Goal: Check status: Check status

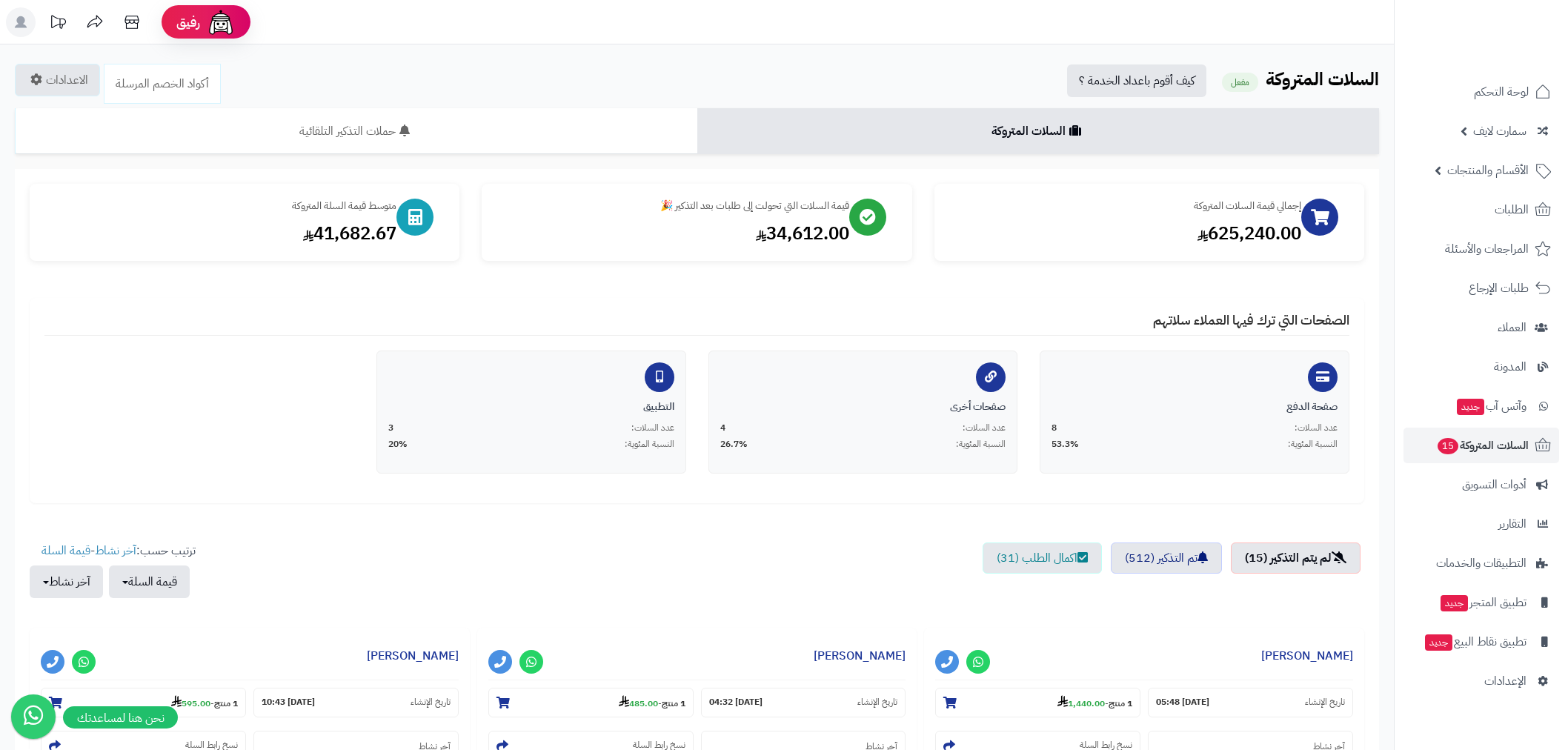
scroll to position [384, 0]
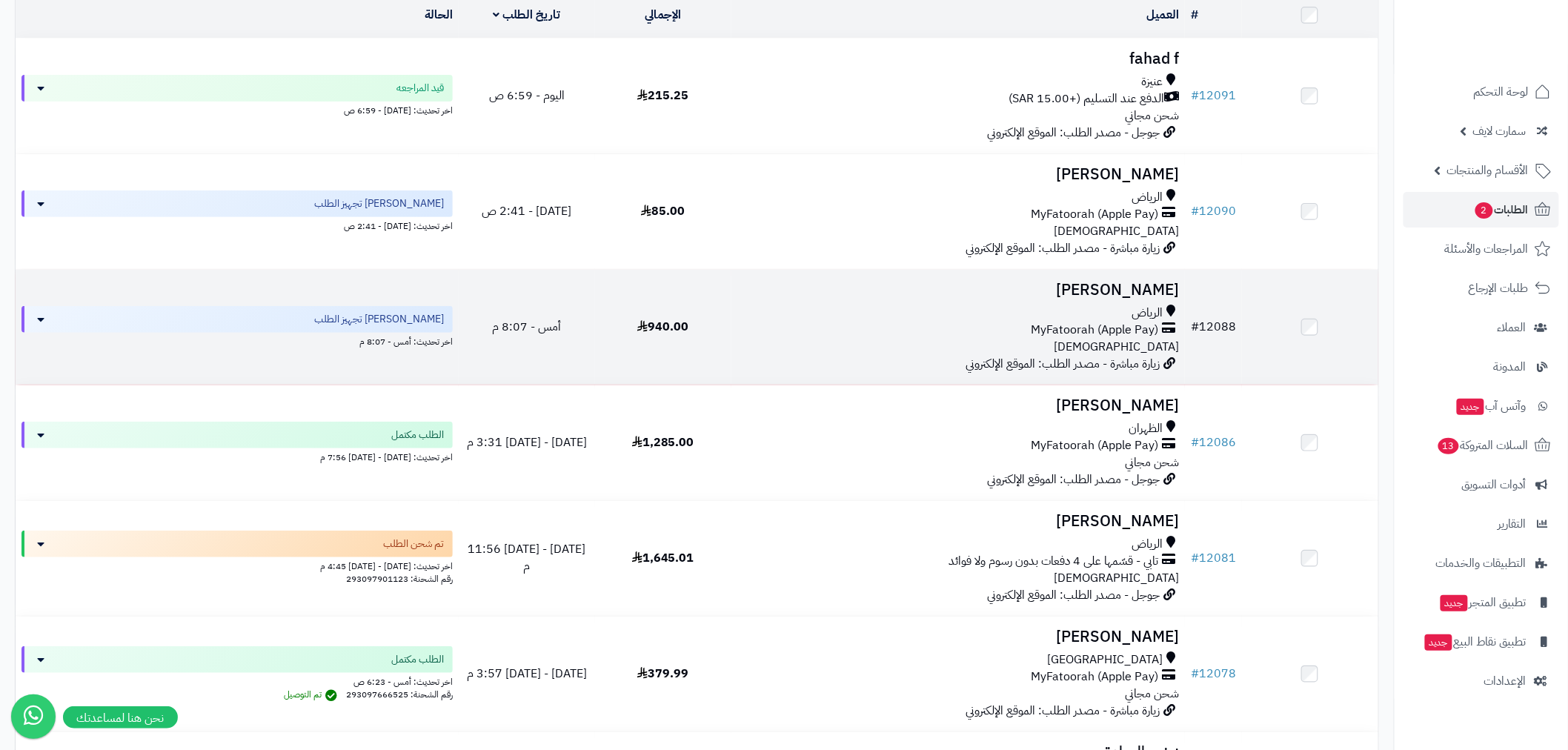
scroll to position [384, 0]
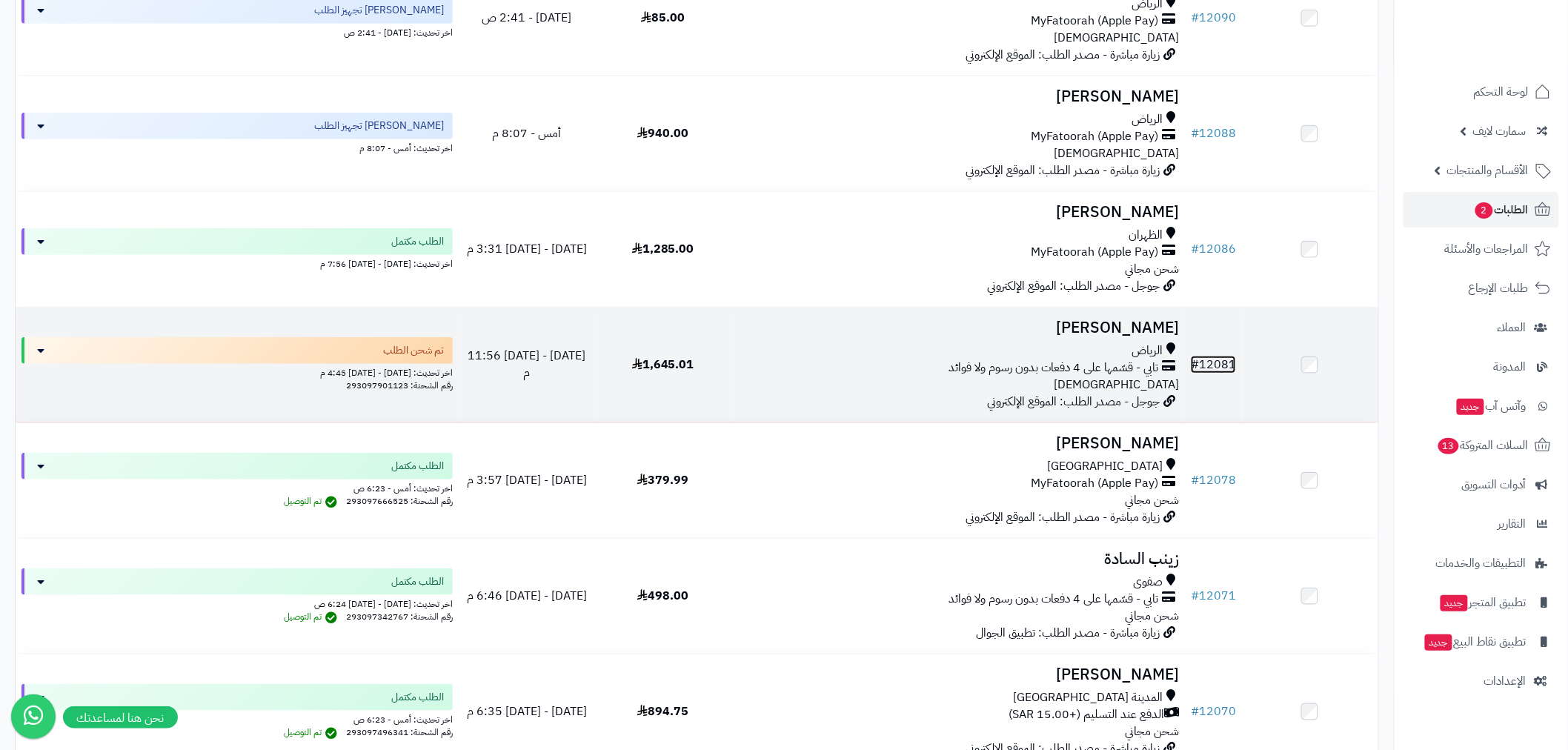
click at [1209, 355] on link "# 12081" at bounding box center [1213, 364] width 45 height 18
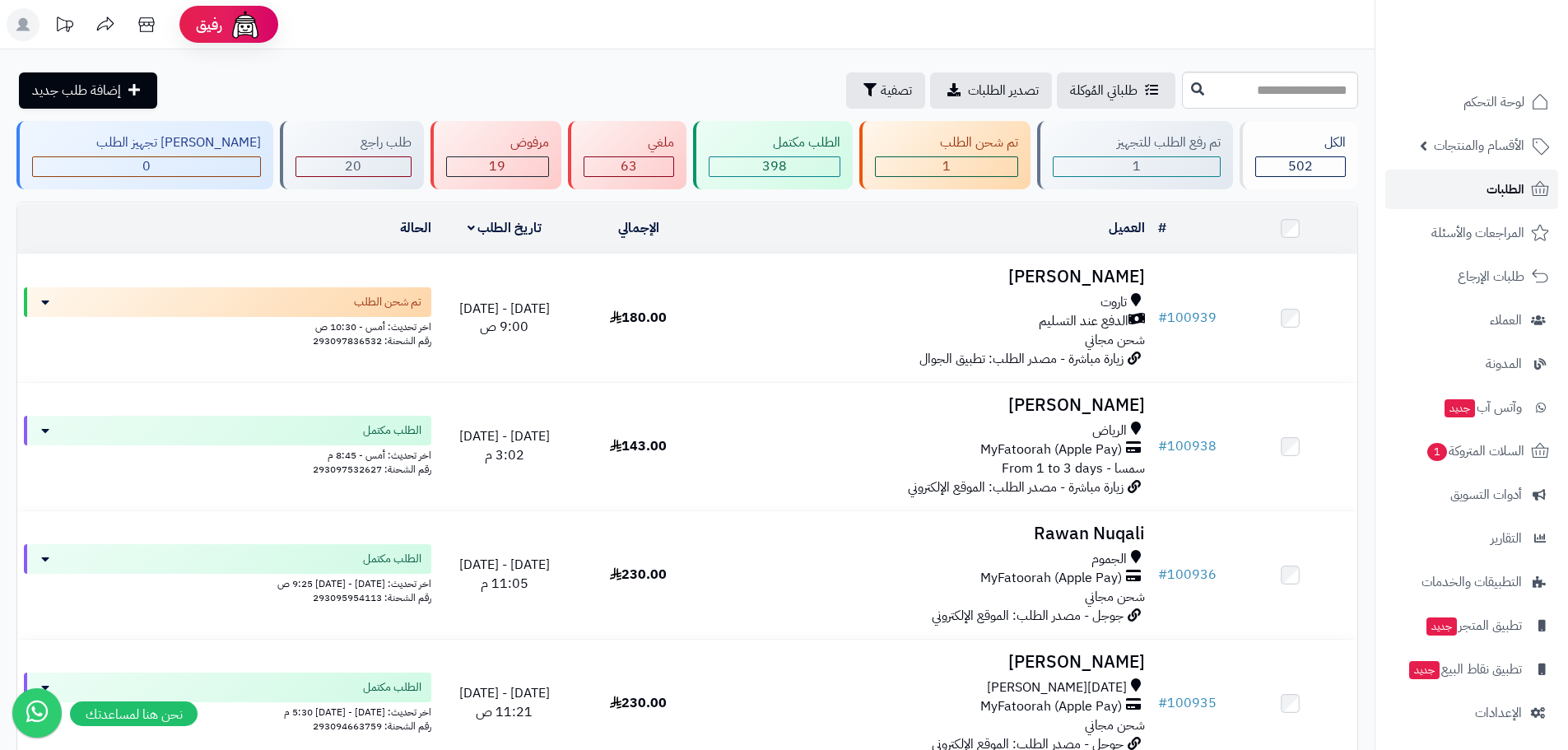
click at [1503, 191] on span "الطلبات" at bounding box center [1506, 189] width 38 height 23
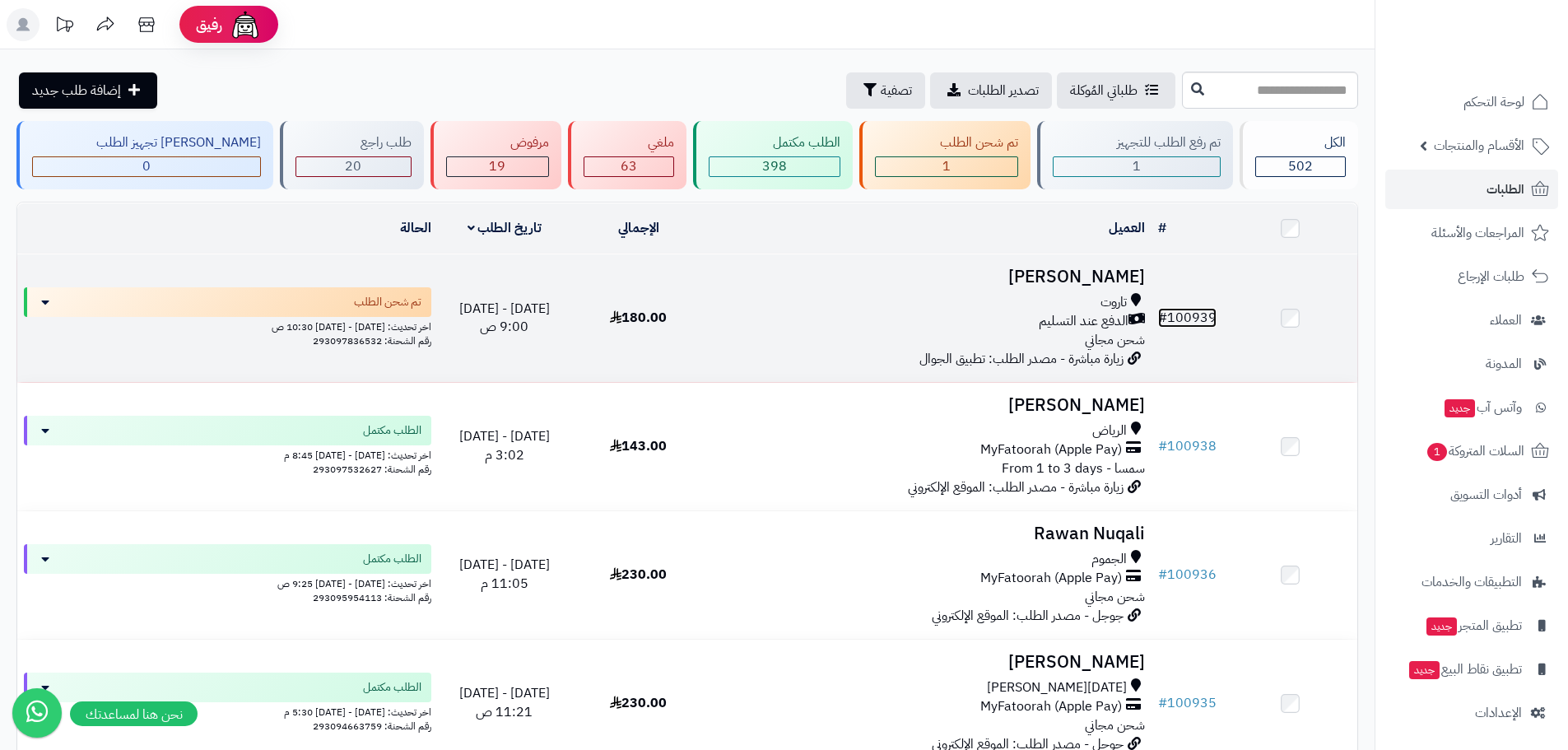
click at [1200, 308] on link "# 100939" at bounding box center [1187, 318] width 58 height 20
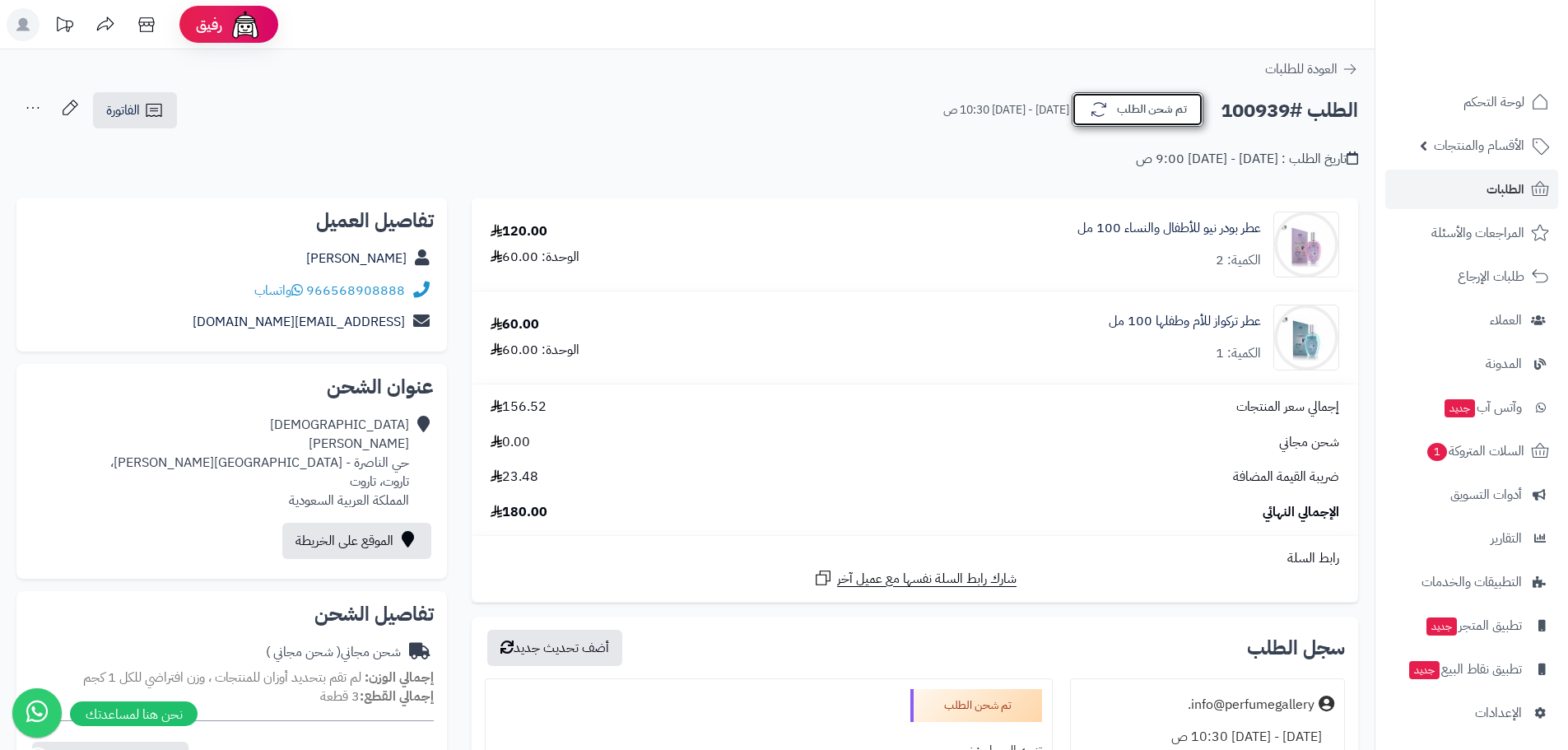
click at [1119, 115] on button "تم شحن الطلب" at bounding box center [1137, 109] width 132 height 35
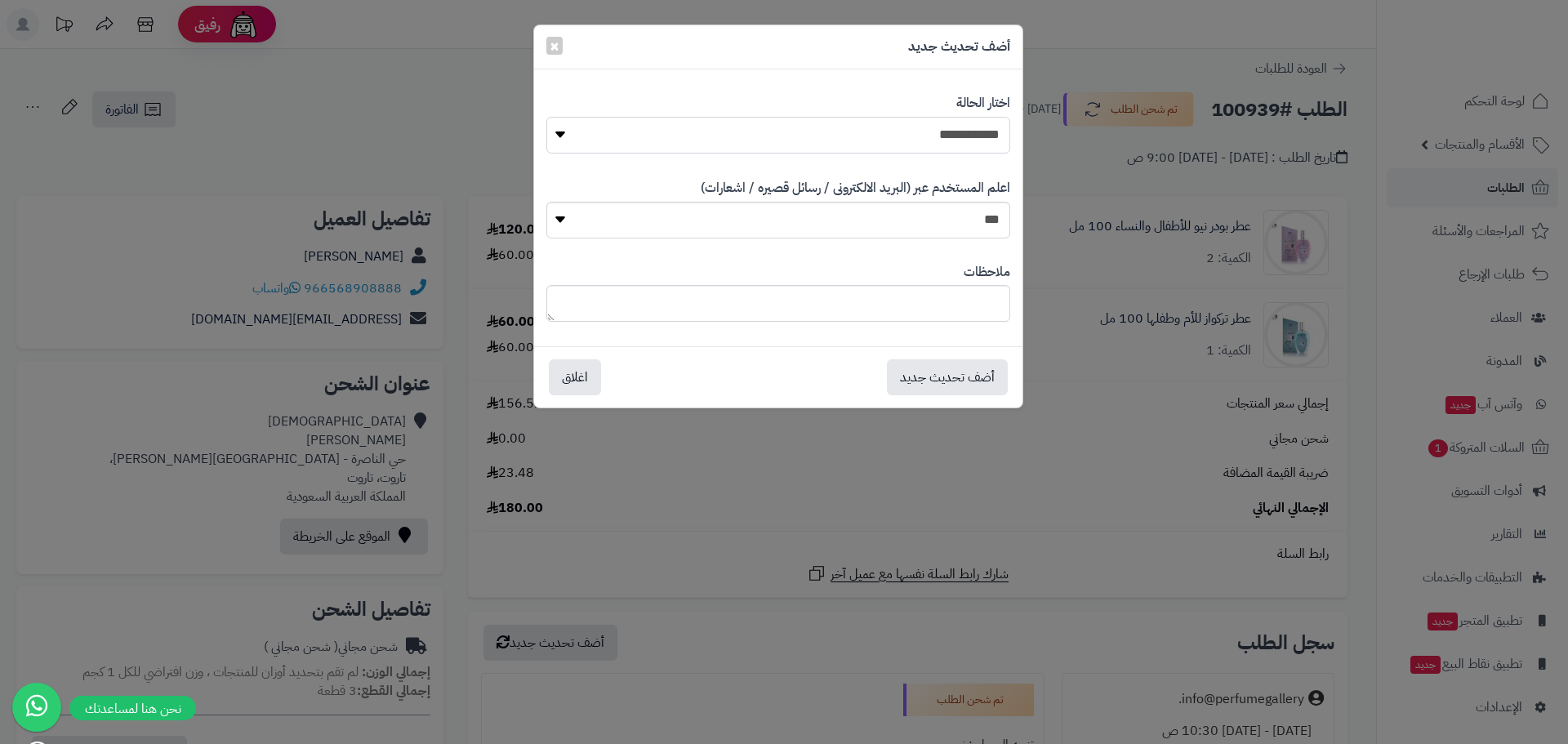
click at [958, 143] on select "**********" at bounding box center [778, 134] width 463 height 36
select select "*"
click at [546, 117] on select "**********" at bounding box center [778, 134] width 463 height 36
click at [935, 379] on button "أضف تحديث جديد" at bounding box center [946, 376] width 121 height 36
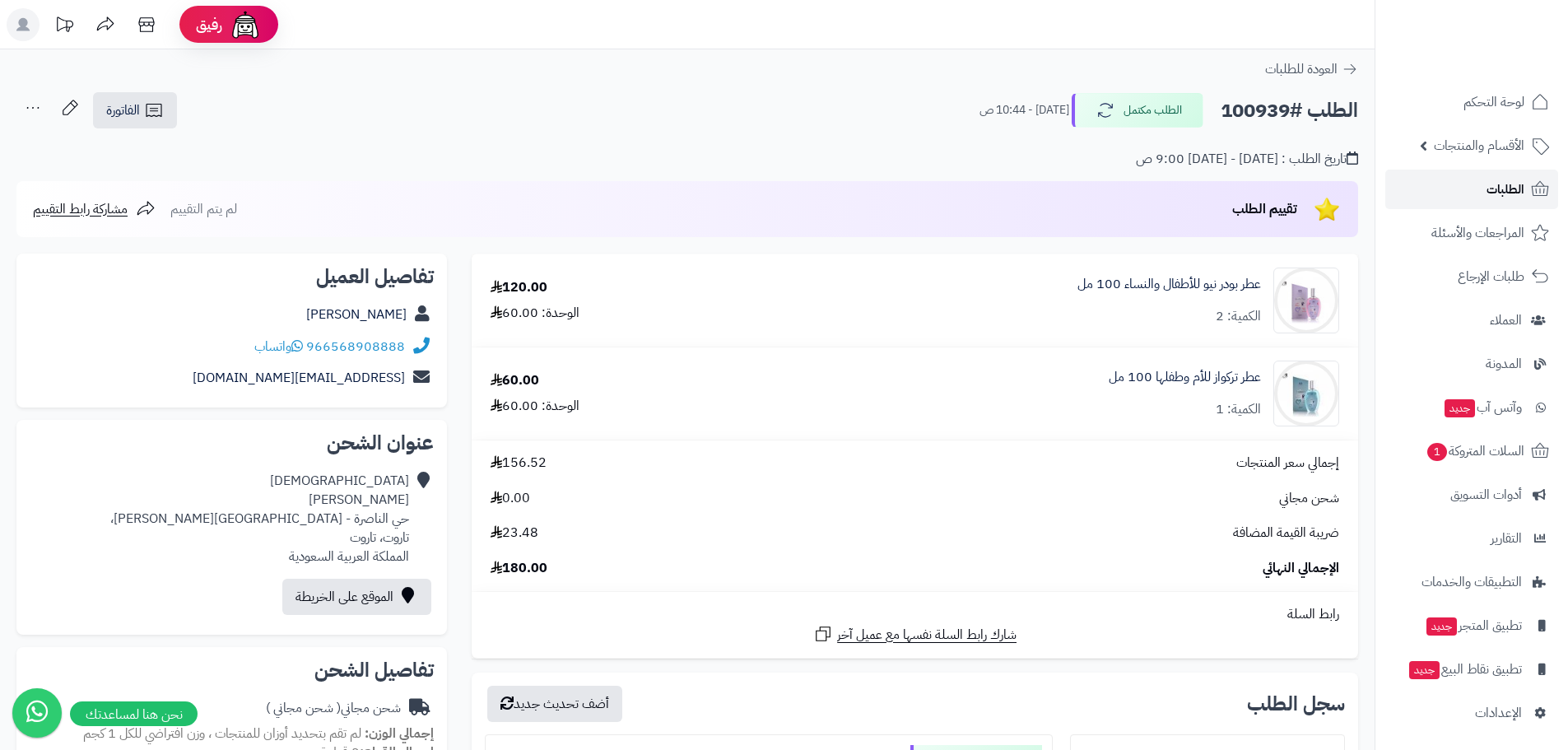
click at [1462, 195] on link "الطلبات" at bounding box center [1472, 189] width 173 height 40
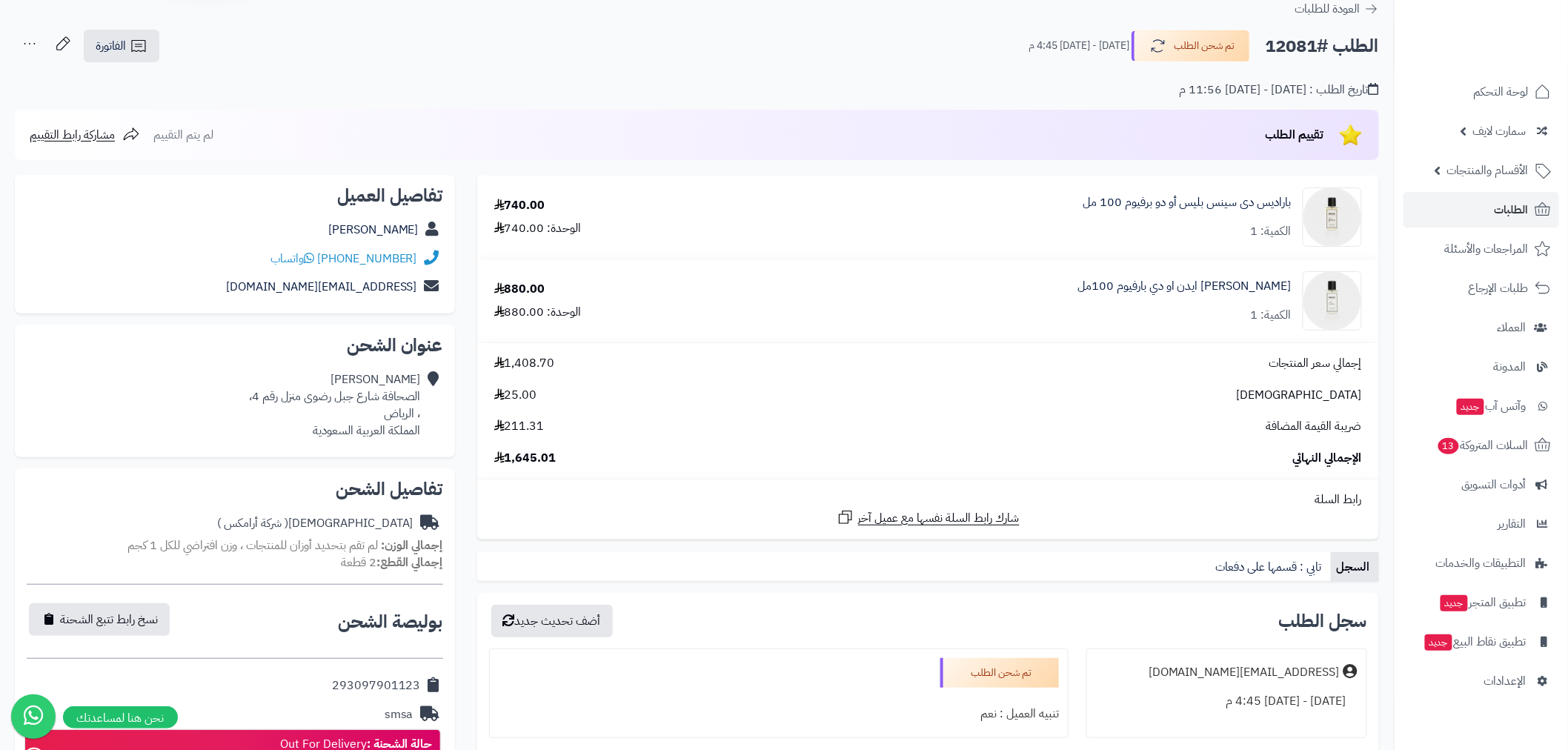
scroll to position [575, 0]
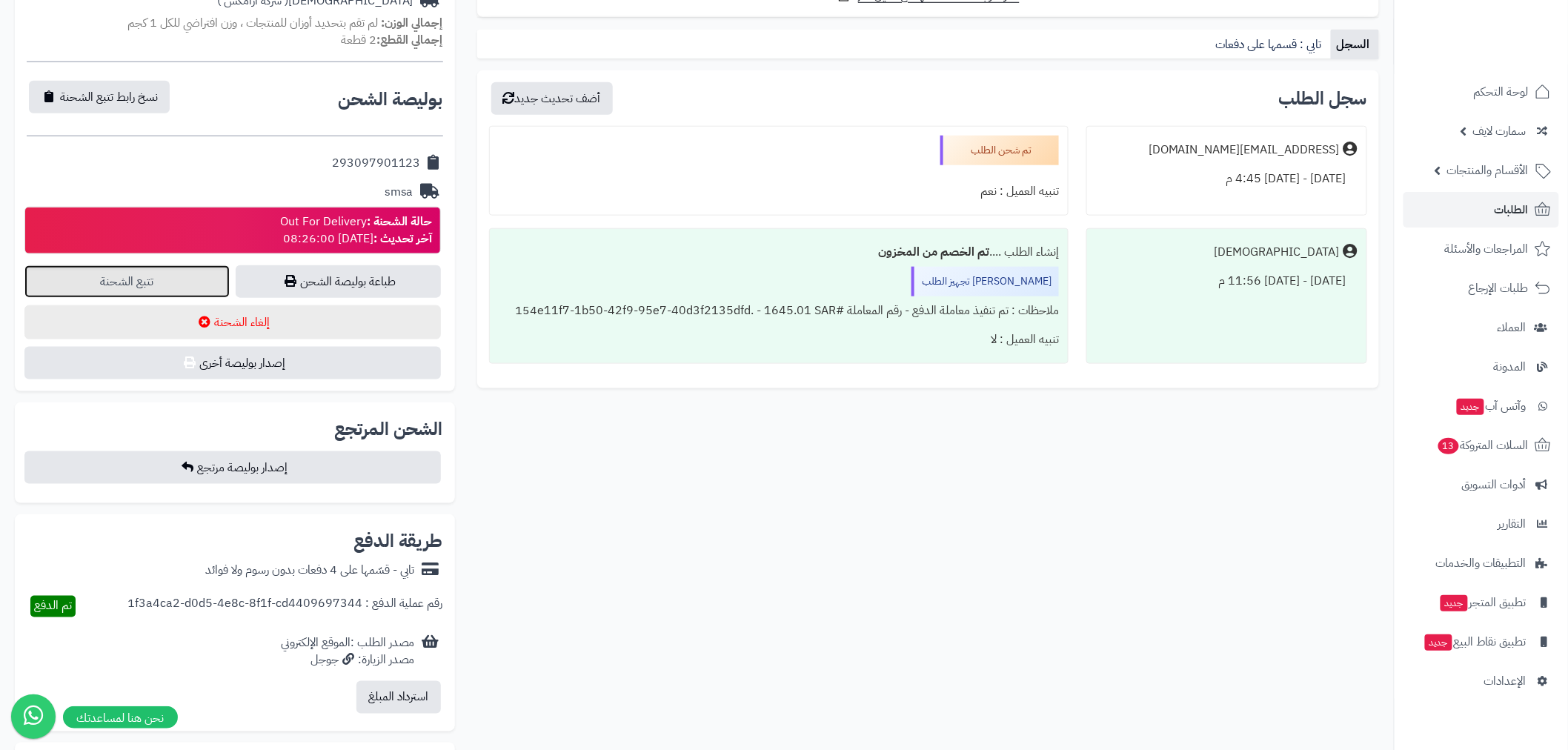
click at [132, 273] on link "تتبع الشحنة" at bounding box center [127, 281] width 205 height 33
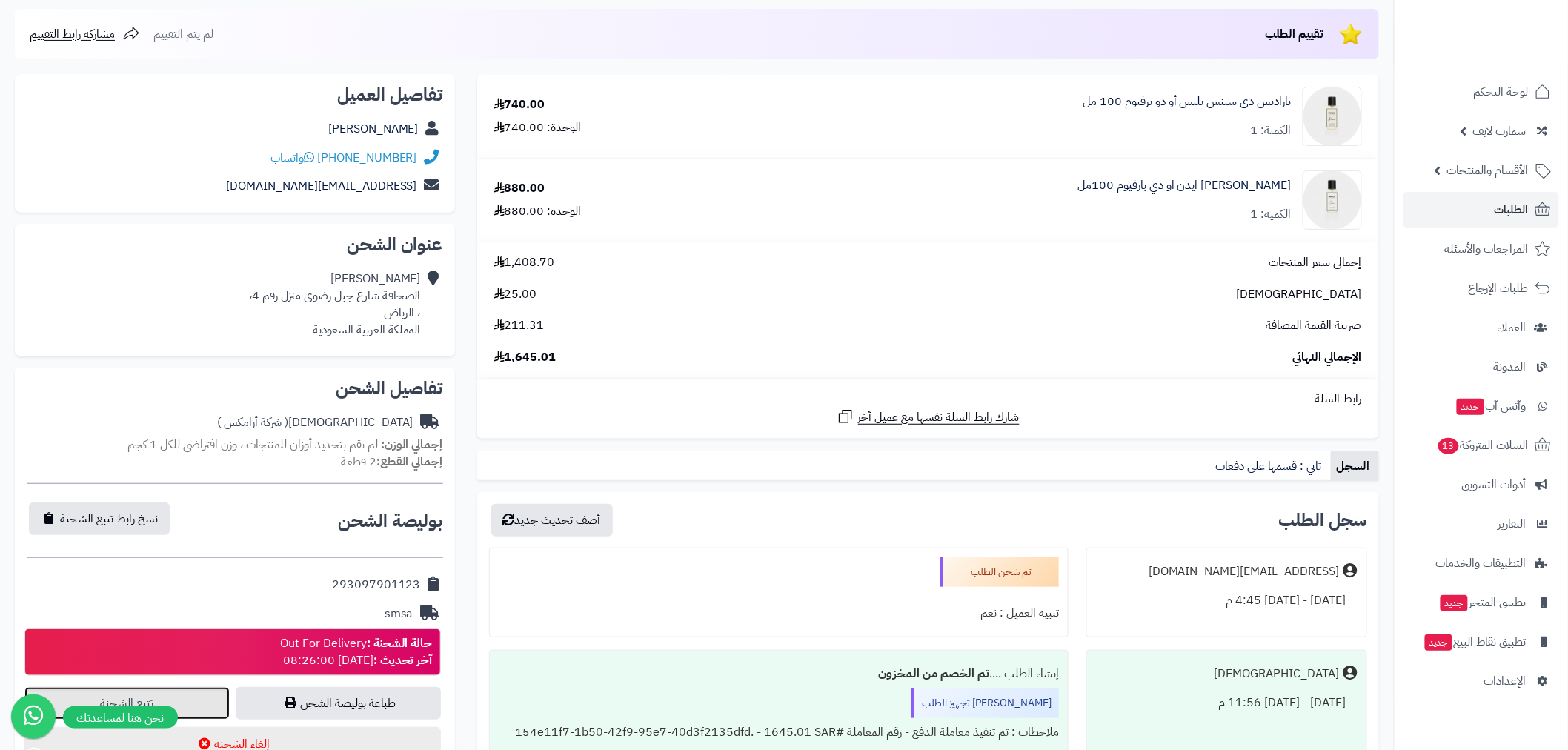
scroll to position [0, 0]
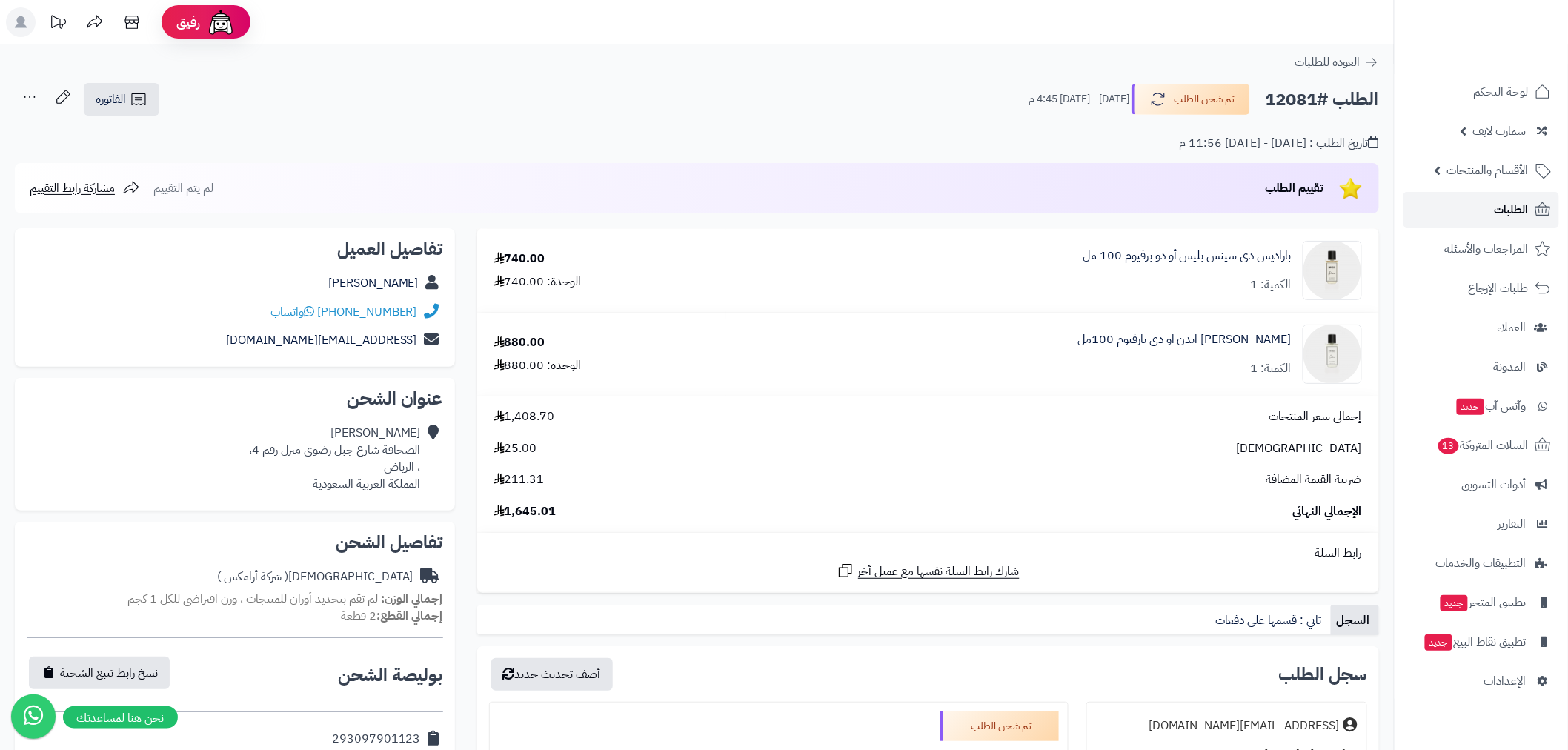
click at [1507, 215] on span "الطلبات" at bounding box center [1511, 209] width 34 height 20
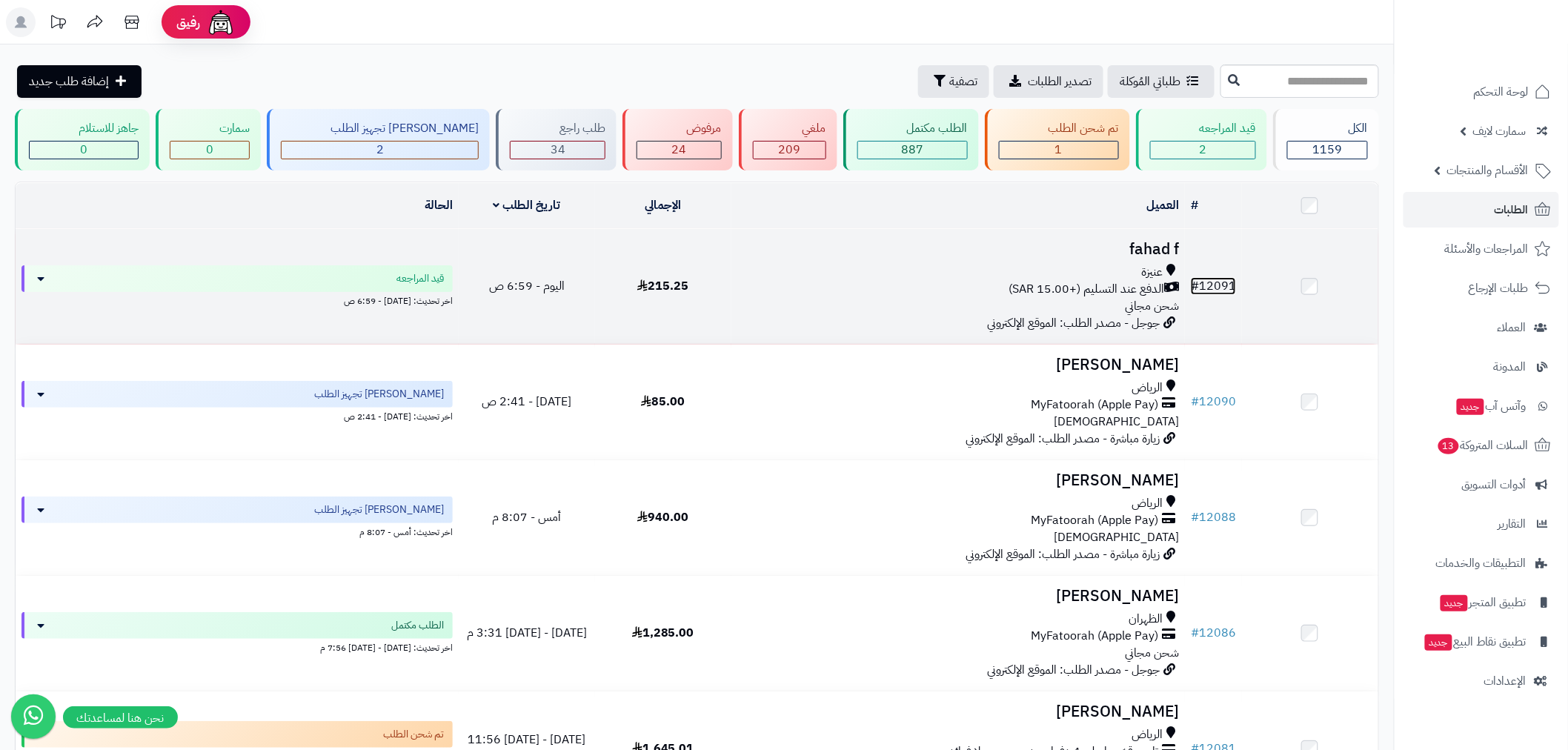
click at [1225, 288] on link "# 12091" at bounding box center [1213, 286] width 45 height 18
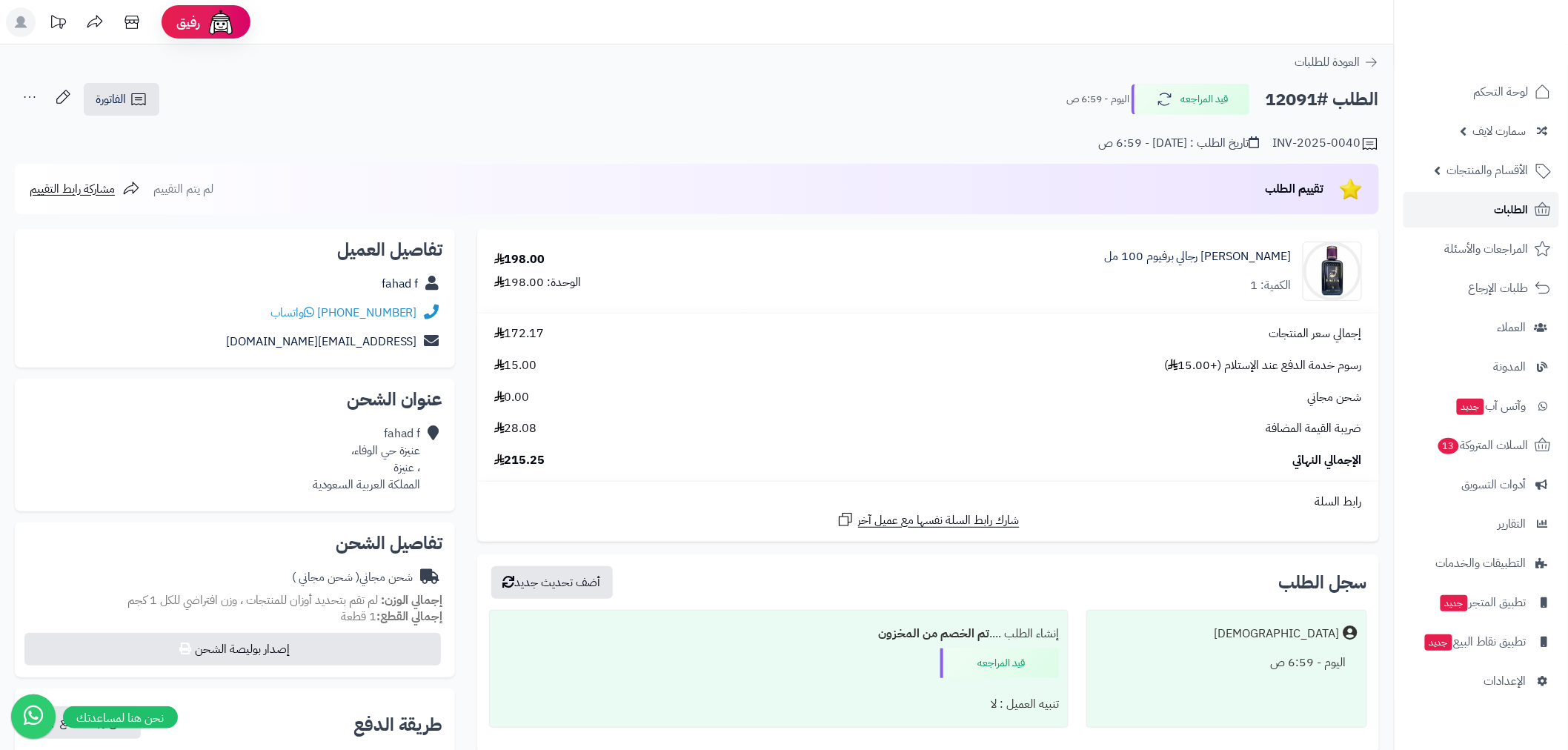
click at [1472, 204] on link "الطلبات" at bounding box center [1481, 209] width 156 height 36
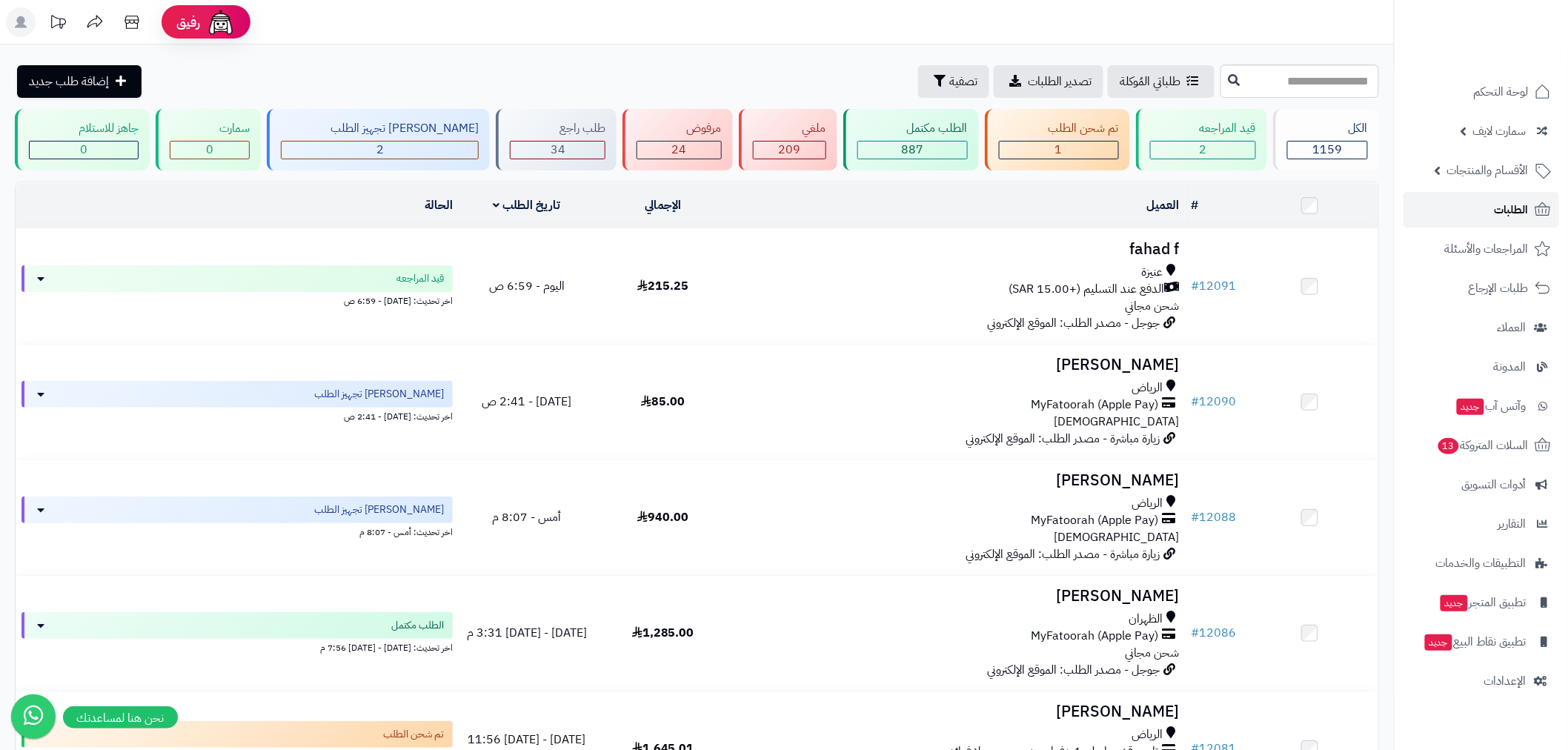
click at [1502, 216] on span "الطلبات" at bounding box center [1511, 209] width 34 height 20
click at [1488, 215] on link "الطلبات" at bounding box center [1481, 209] width 156 height 36
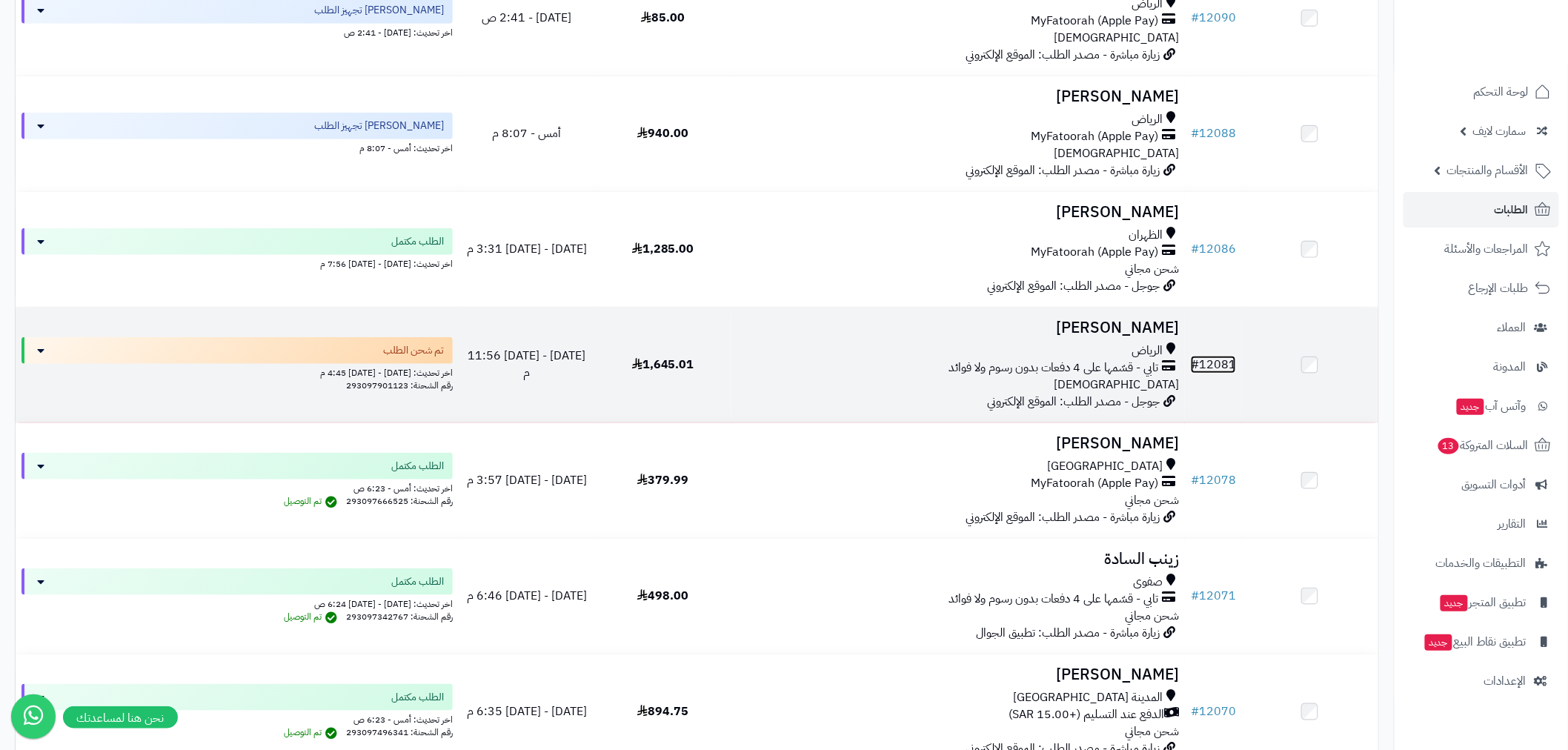
click at [1213, 355] on link "# 12081" at bounding box center [1213, 364] width 45 height 18
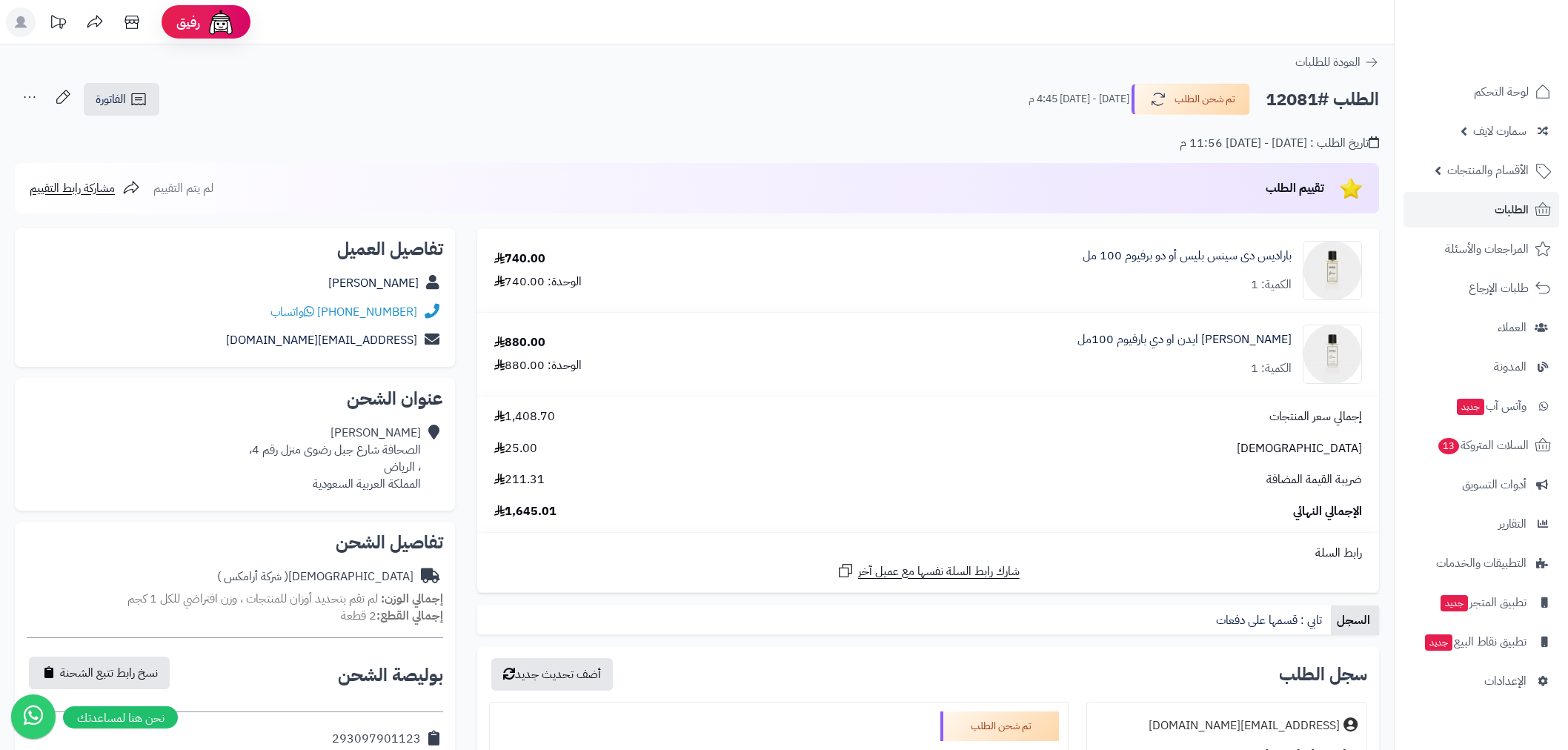
scroll to position [384, 0]
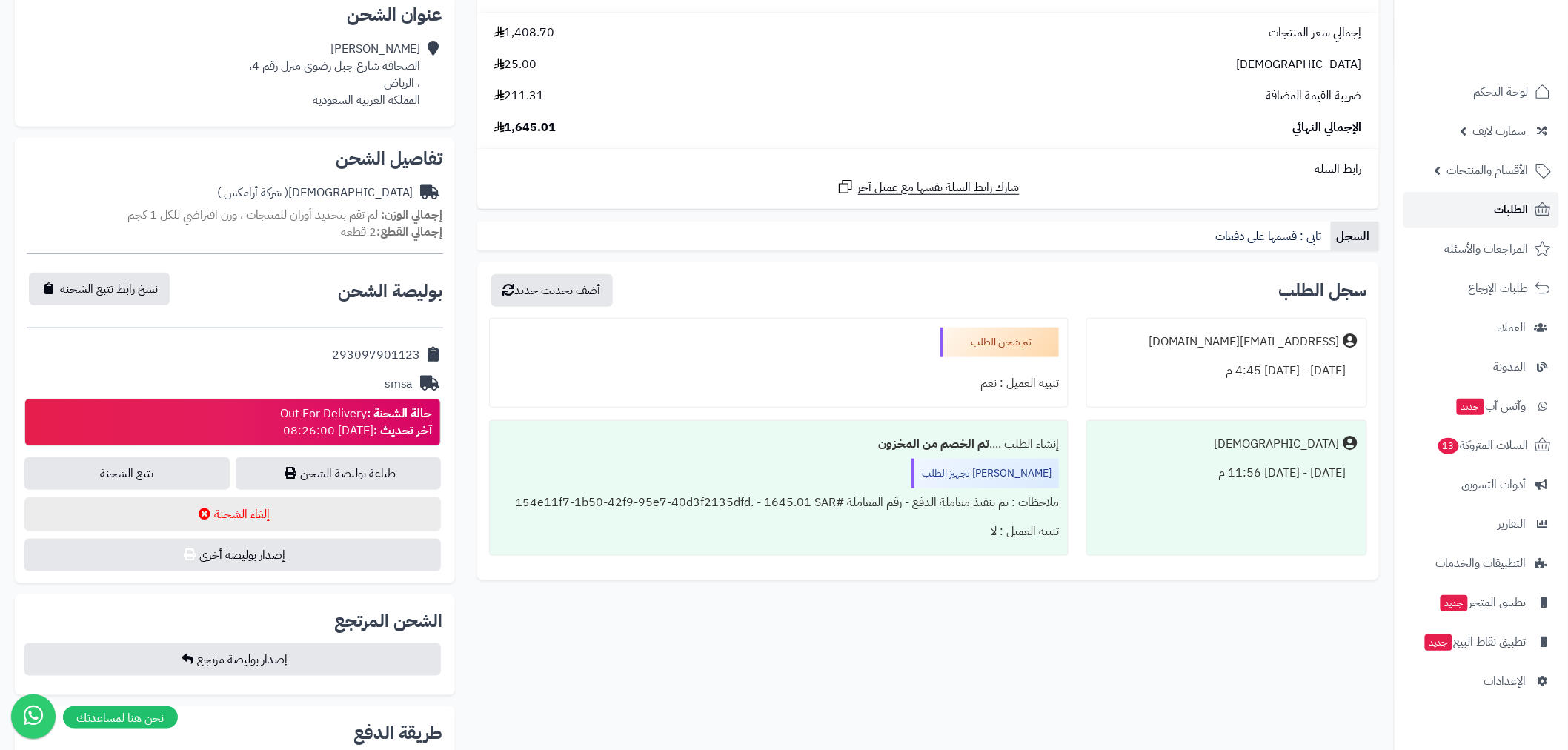
click at [1493, 209] on link "الطلبات" at bounding box center [1481, 209] width 156 height 36
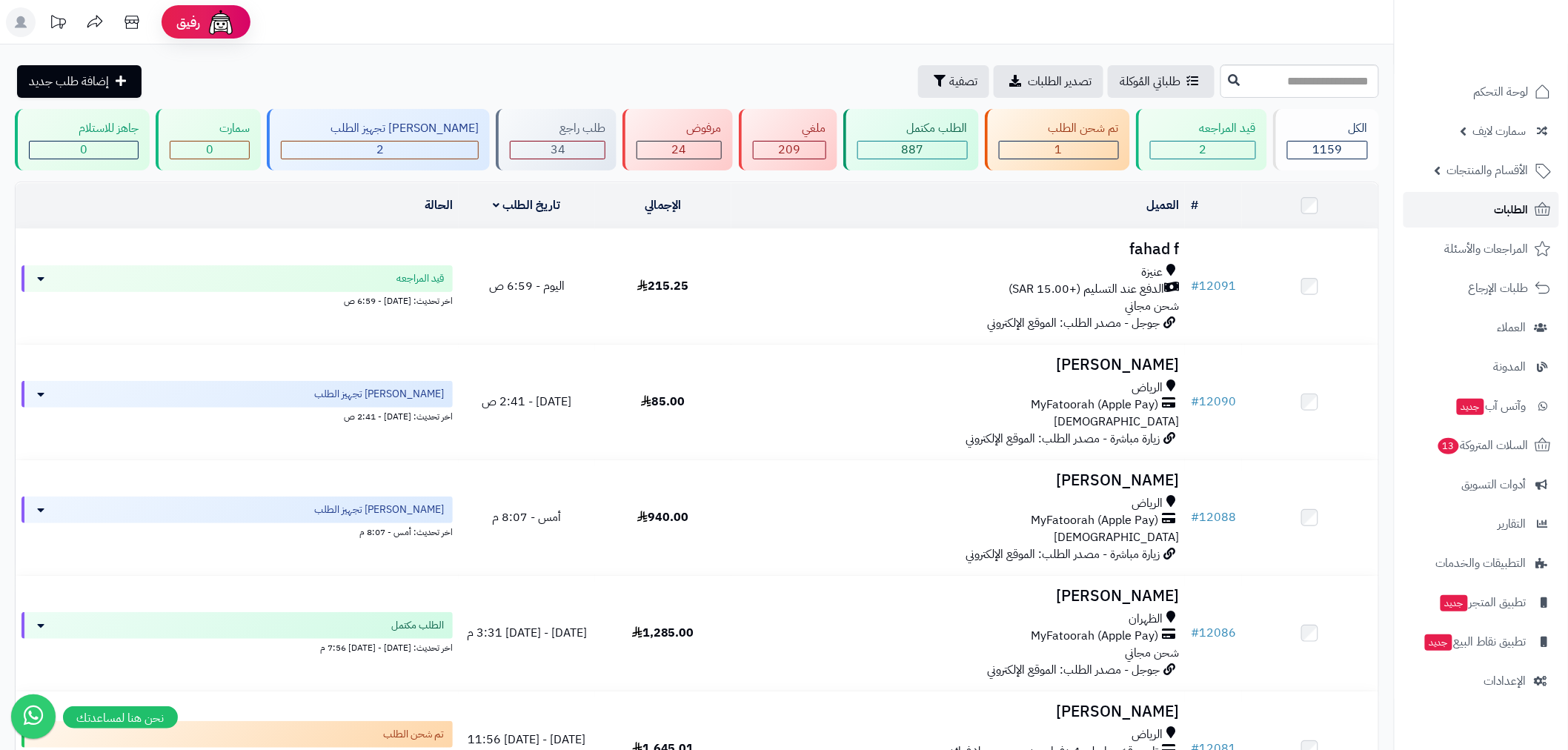
click at [1492, 195] on link "الطلبات" at bounding box center [1481, 209] width 156 height 36
